Goal: Entertainment & Leisure: Consume media (video, audio)

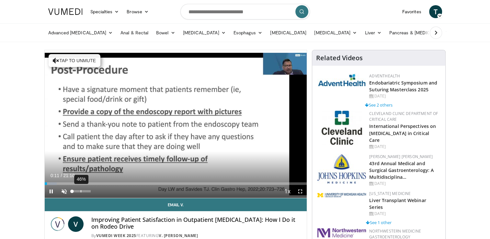
click at [81, 194] on div "46%" at bounding box center [81, 191] width 23 height 13
click at [57, 185] on span "Video Player" at bounding box center [51, 191] width 13 height 13
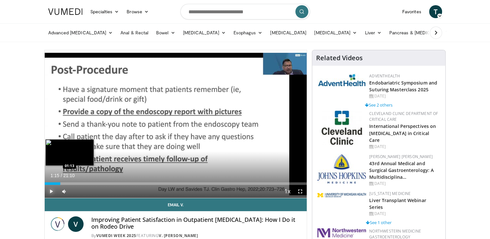
click at [60, 184] on div "Loaded : 6.24% 01:15 01:13" at bounding box center [176, 183] width 262 height 3
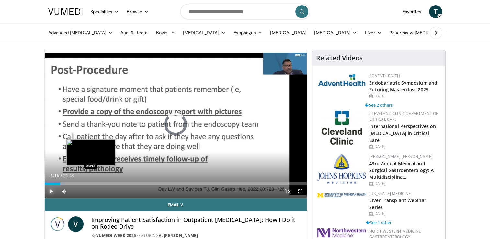
click at [90, 181] on div "Loaded : 7.80% 01:15 03:42" at bounding box center [176, 182] width 262 height 6
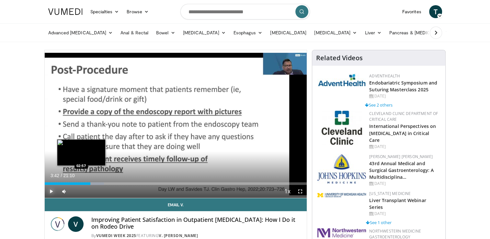
click at [81, 182] on div "Loaded : 22.65% 03:42 02:57" at bounding box center [176, 182] width 262 height 6
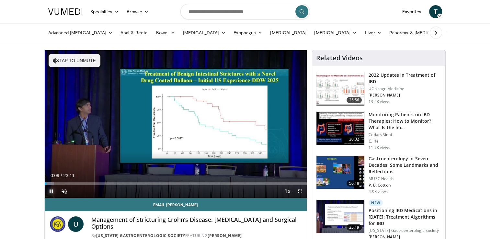
click at [49, 192] on span "Video Player" at bounding box center [51, 191] width 13 height 13
